Goal: Participate in discussion: Engage in conversation with other users on a specific topic

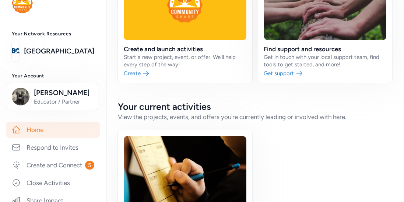
scroll to position [20, 0]
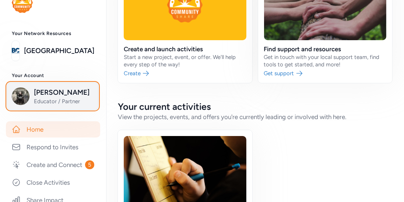
click at [50, 96] on span "[PERSON_NAME]" at bounding box center [64, 92] width 60 height 10
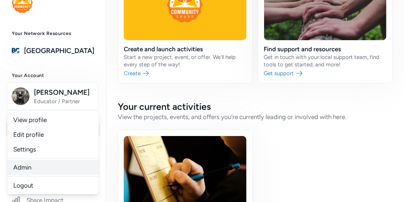
click at [22, 168] on link "Admin" at bounding box center [52, 167] width 91 height 15
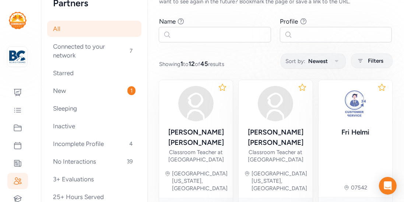
scroll to position [89, 0]
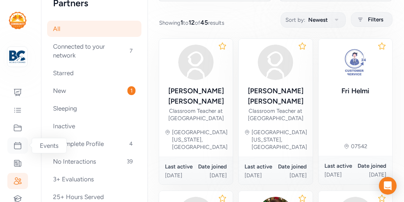
click at [18, 148] on icon at bounding box center [17, 145] width 9 height 9
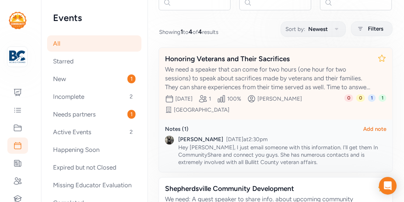
scroll to position [80, 0]
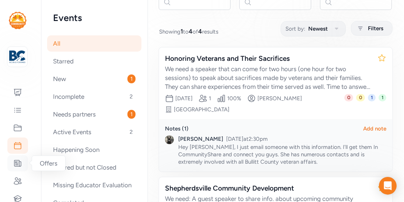
click at [18, 161] on icon at bounding box center [17, 163] width 9 height 9
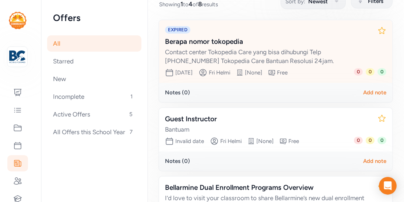
scroll to position [108, 0]
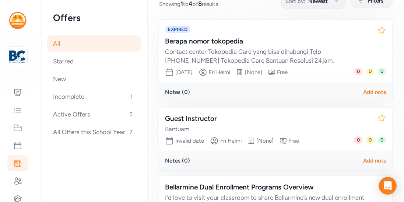
click at [21, 22] on img at bounding box center [18, 20] width 18 height 17
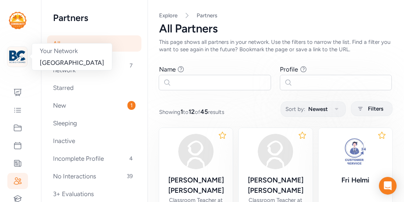
click at [21, 49] on img at bounding box center [17, 57] width 16 height 16
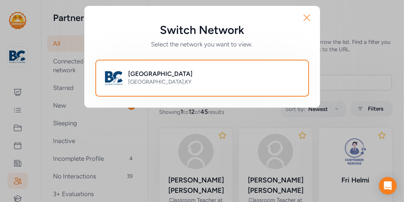
click at [306, 20] on icon "button" at bounding box center [307, 18] width 12 height 12
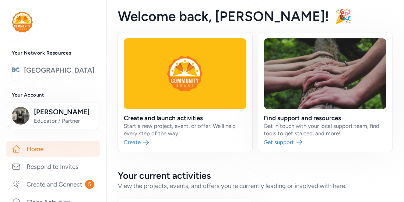
click at [72, 71] on link "[GEOGRAPHIC_DATA]" at bounding box center [59, 70] width 70 height 10
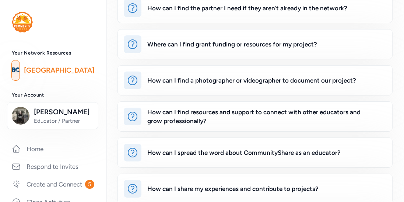
scroll to position [203, 0]
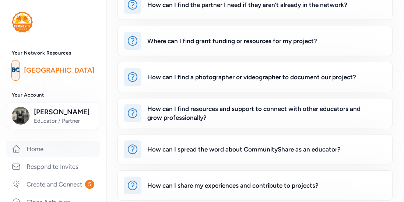
click at [46, 147] on link "Home" at bounding box center [53, 149] width 94 height 16
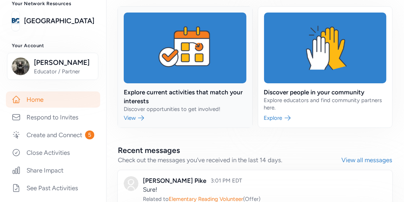
scroll to position [353, 0]
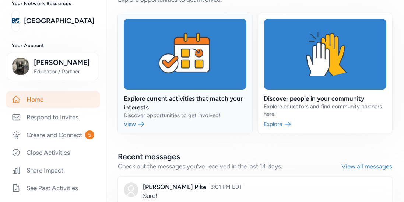
click at [189, 96] on link at bounding box center [185, 73] width 134 height 121
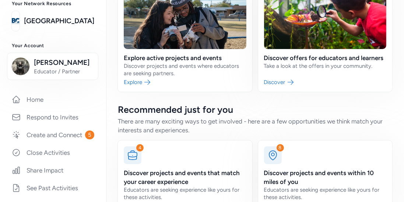
scroll to position [108, 0]
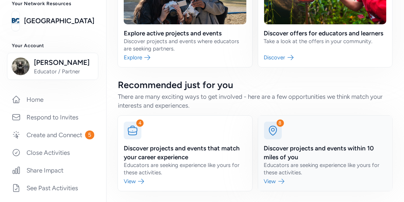
click at [278, 150] on link at bounding box center [325, 153] width 134 height 75
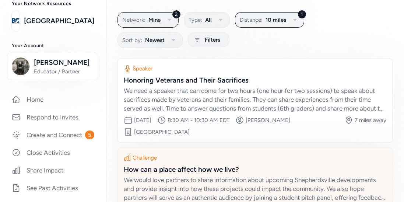
scroll to position [53, 0]
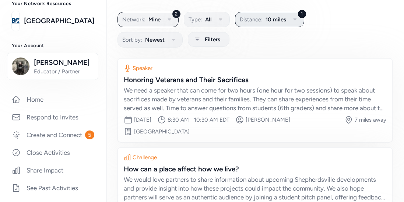
click at [293, 21] on icon "button" at bounding box center [295, 19] width 9 height 9
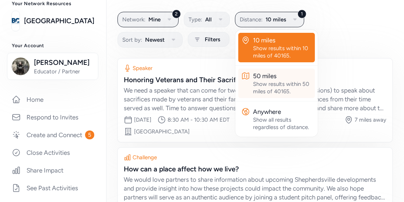
click at [269, 74] on div "50 miles" at bounding box center [282, 75] width 59 height 9
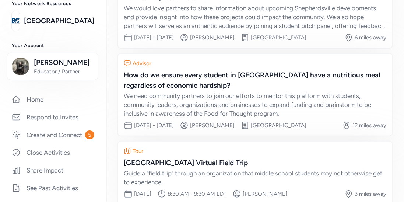
scroll to position [224, 0]
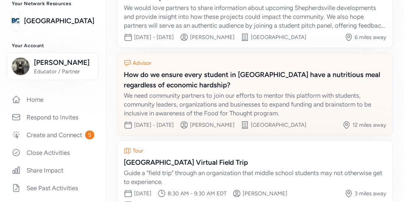
click at [258, 73] on div "How do we ensure every student in Bullitt County have a nutritious meal regardl…" at bounding box center [255, 80] width 263 height 21
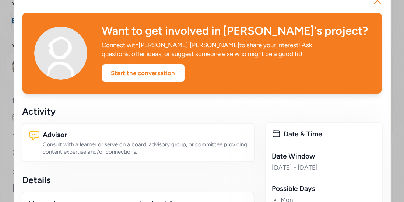
scroll to position [18, 0]
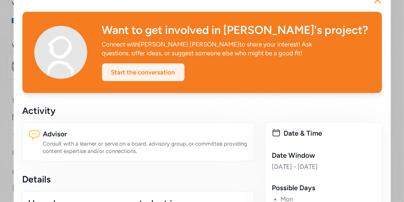
click at [167, 74] on div "Start the conversation" at bounding box center [143, 72] width 83 height 18
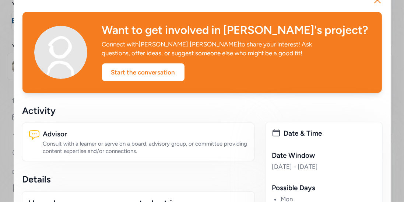
click at [379, 3] on icon "button" at bounding box center [378, 0] width 12 height 12
